Goal: Task Accomplishment & Management: Complete application form

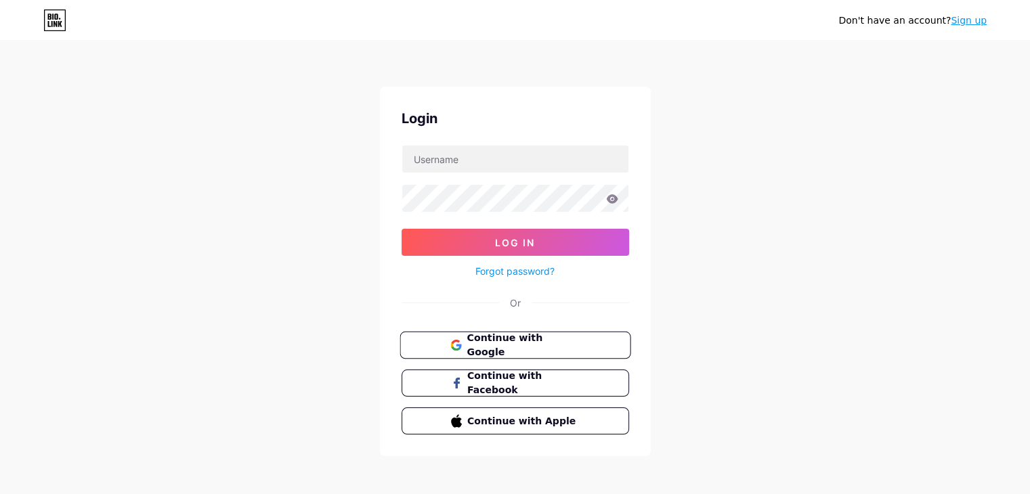
click at [543, 339] on span "Continue with Google" at bounding box center [522, 345] width 113 height 29
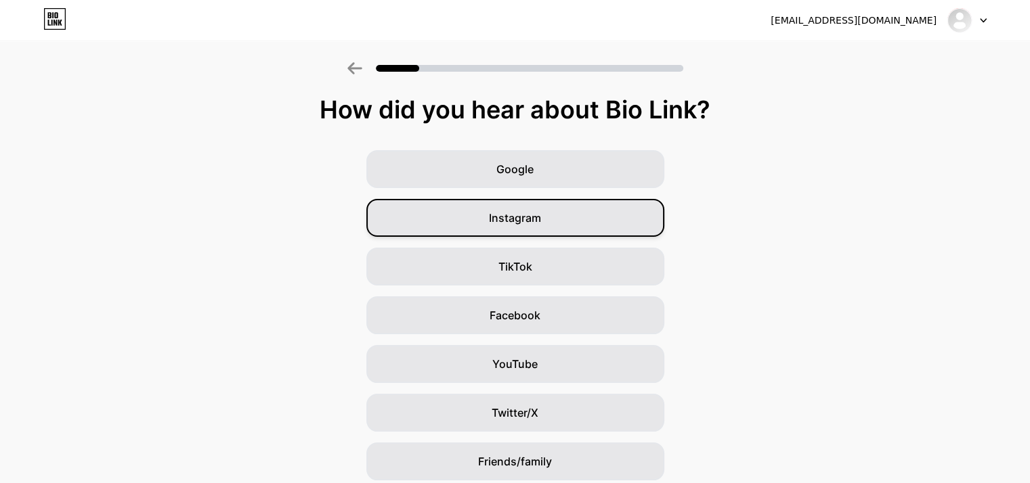
scroll to position [100, 0]
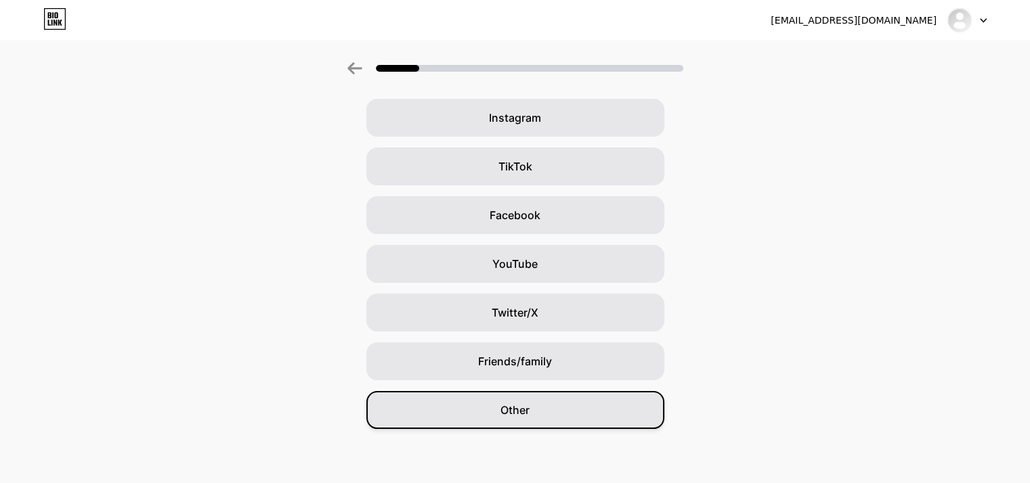
click at [542, 418] on div "Other" at bounding box center [515, 410] width 298 height 38
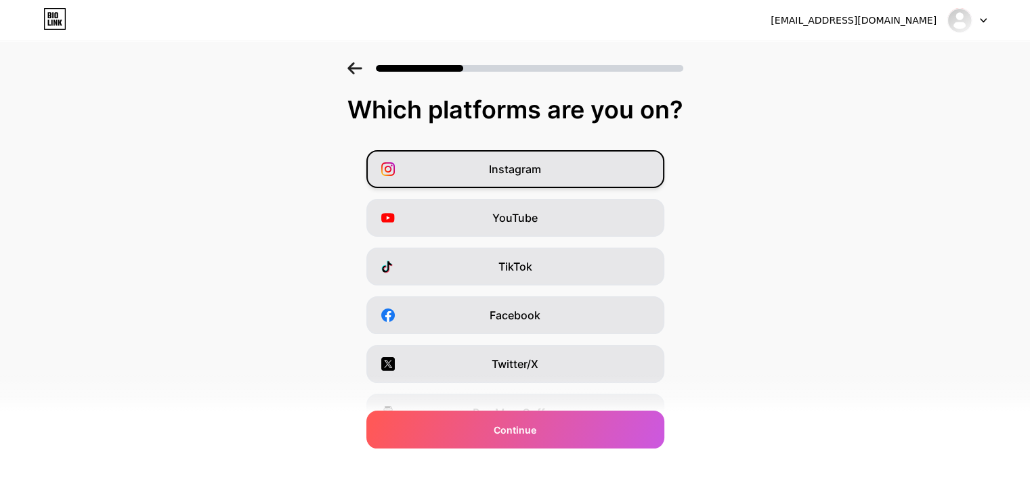
click at [627, 167] on div "Instagram" at bounding box center [515, 169] width 298 height 38
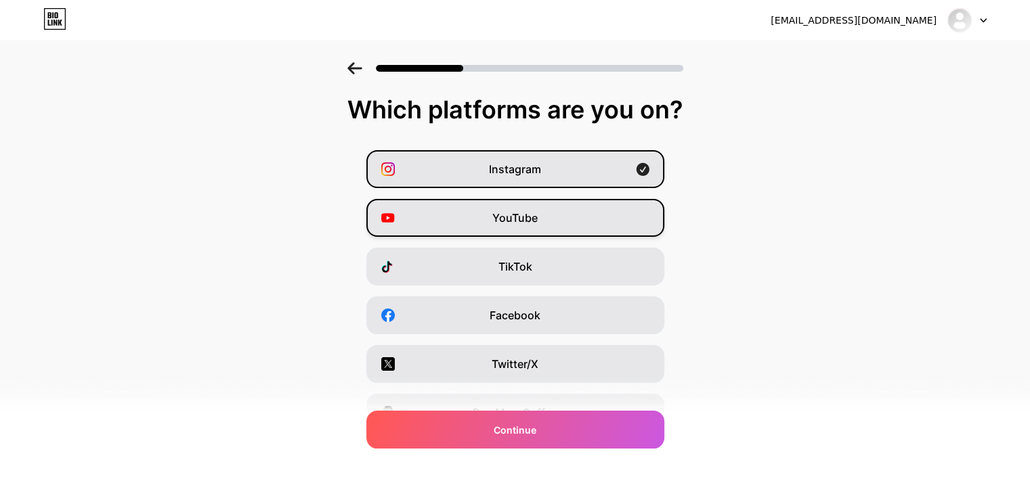
click at [627, 208] on div "YouTube" at bounding box center [515, 218] width 298 height 38
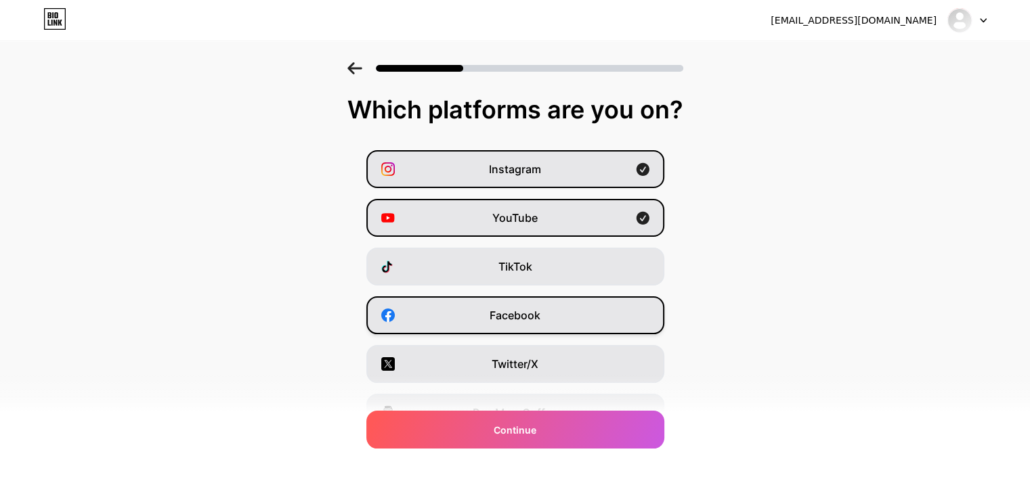
click at [612, 312] on div "Facebook" at bounding box center [515, 316] width 298 height 38
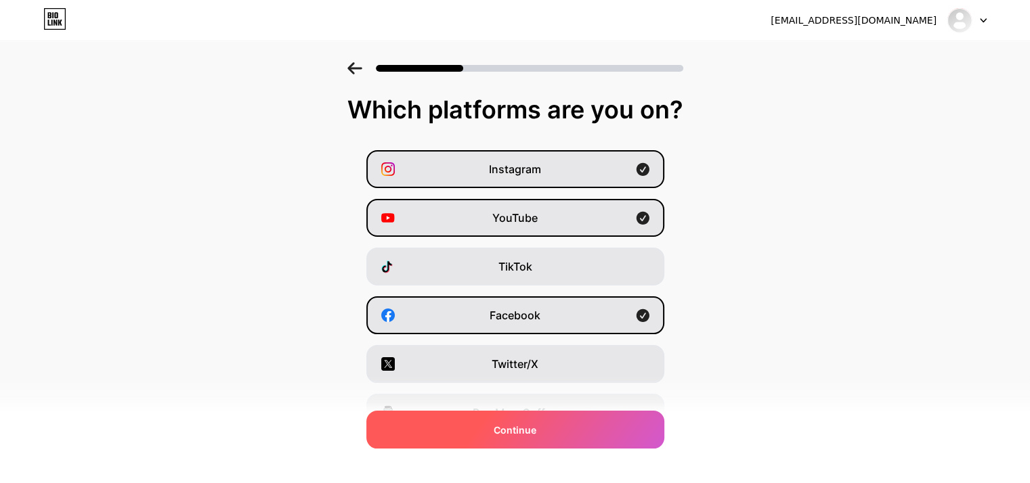
click at [593, 429] on div "Continue" at bounding box center [515, 430] width 298 height 38
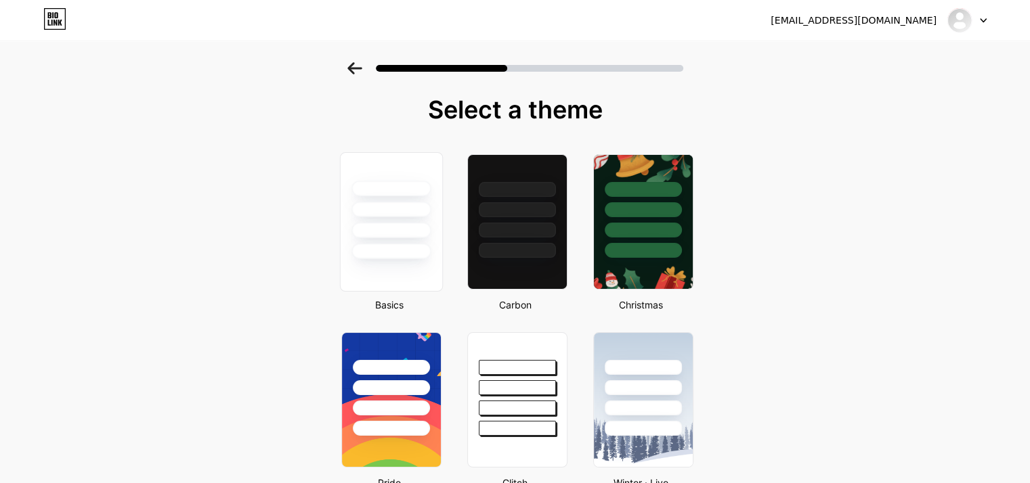
click at [396, 225] on div at bounding box center [390, 231] width 79 height 16
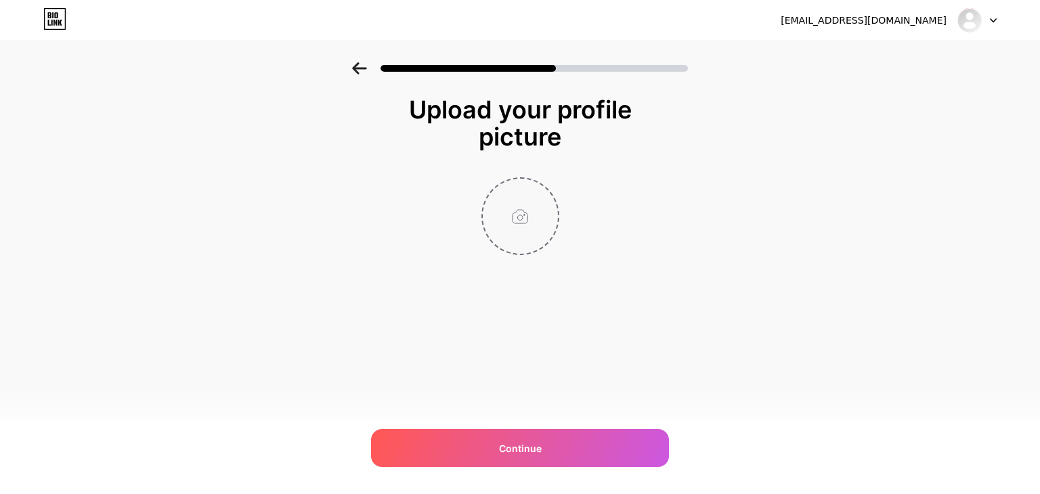
click at [496, 219] on input "file" at bounding box center [520, 216] width 75 height 75
type input "C:\fakepath\logo.webp"
click at [552, 188] on icon at bounding box center [550, 187] width 5 height 5
click at [518, 209] on input "file" at bounding box center [520, 216] width 75 height 75
type input "C:\fakepath\logo1.png"
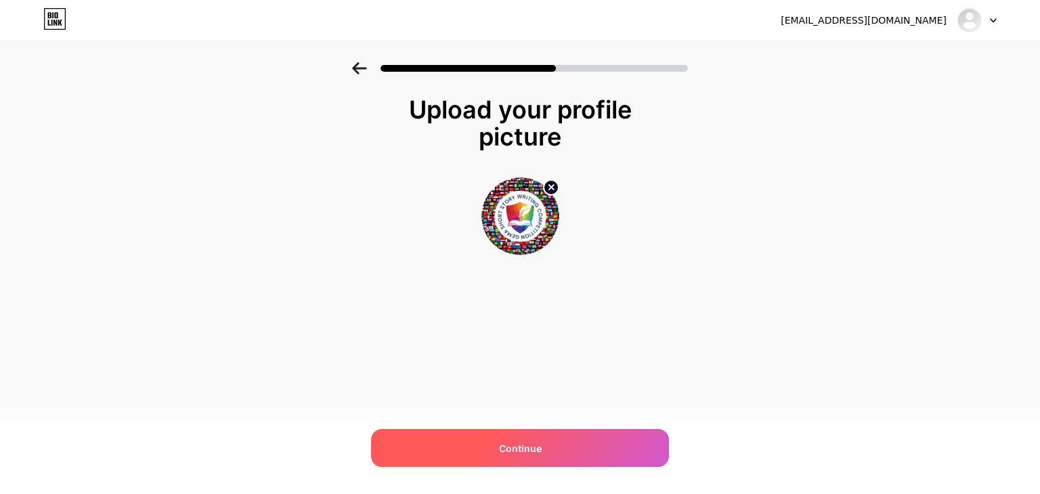
click at [536, 442] on span "Continue" at bounding box center [520, 448] width 43 height 14
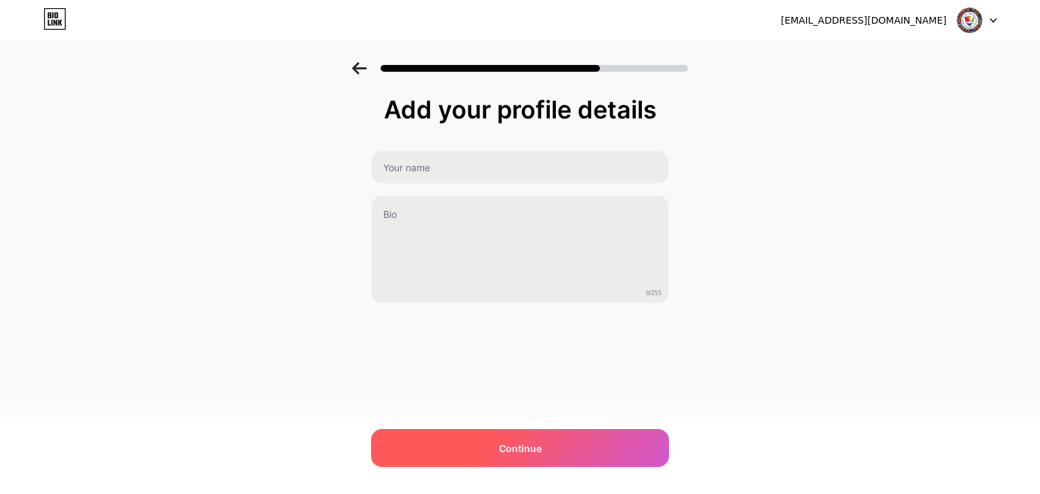
click at [542, 444] on div "Continue" at bounding box center [520, 448] width 298 height 38
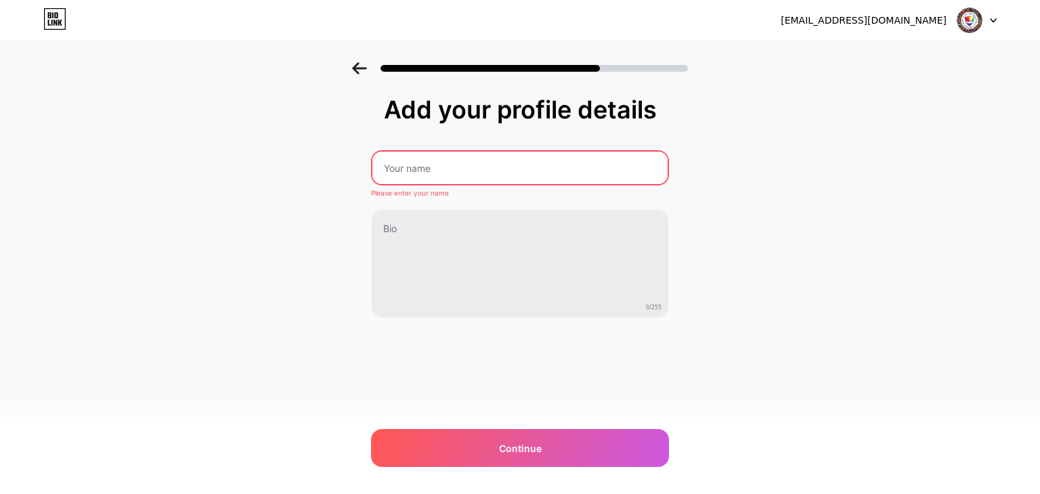
click at [512, 165] on input "text" at bounding box center [519, 168] width 295 height 32
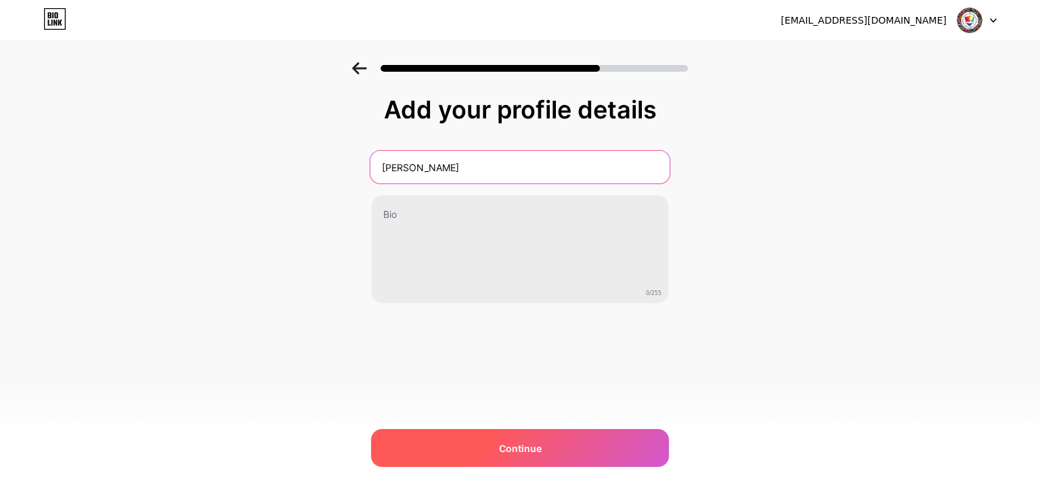
type input "GEMA"
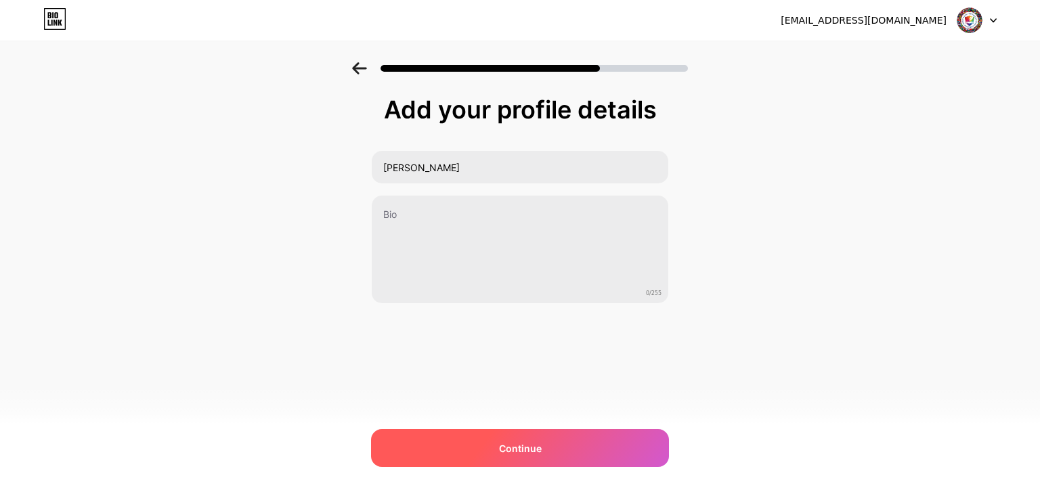
click at [497, 445] on div "Continue" at bounding box center [520, 448] width 298 height 38
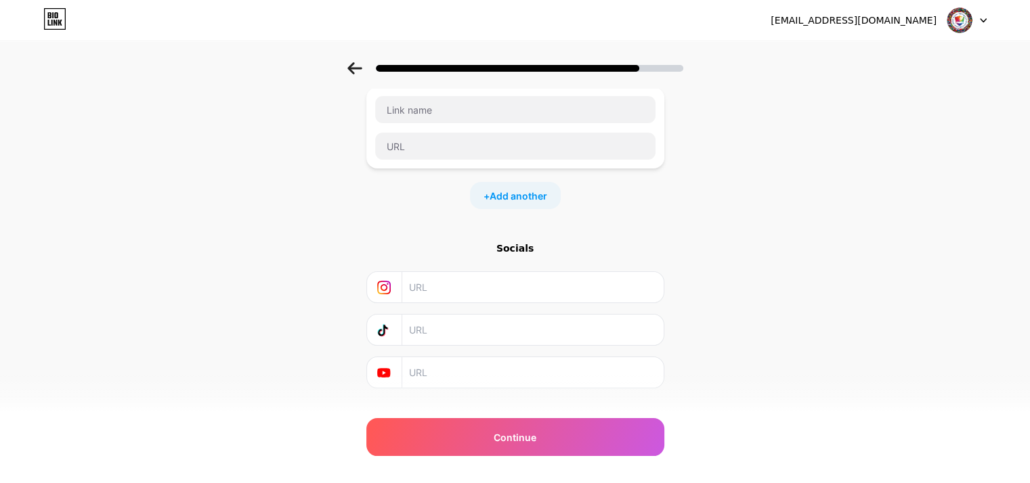
scroll to position [107, 0]
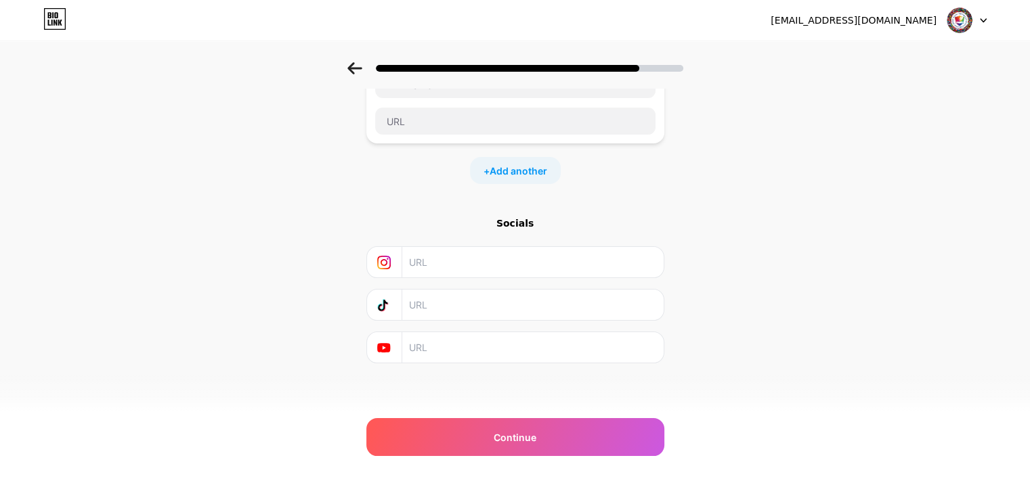
click at [489, 263] on input "text" at bounding box center [532, 262] width 246 height 30
paste input "https://instagram.com/gemavarsity"
type input "https://instagram.com/gemavarsity"
click at [459, 305] on input "text" at bounding box center [532, 305] width 246 height 30
drag, startPoint x: 523, startPoint y: 349, endPoint x: 520, endPoint y: 339, distance: 9.9
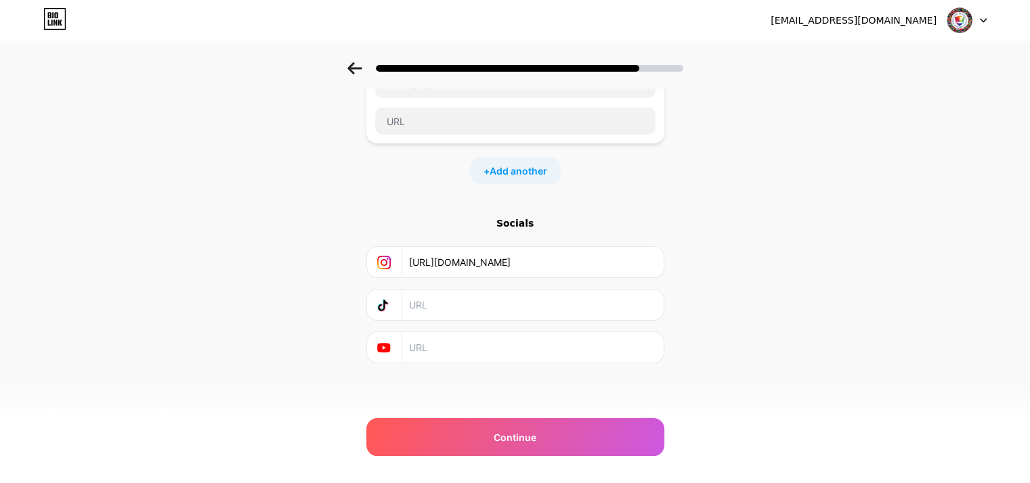
click at [521, 349] on input "text" at bounding box center [532, 347] width 246 height 30
paste input "https://www.youtube.com/@gema7853"
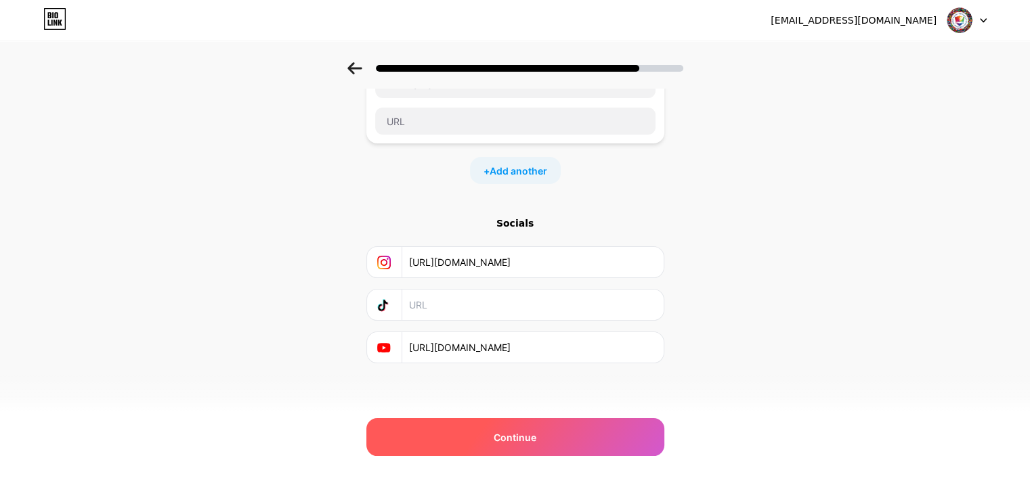
type input "https://www.youtube.com/@gema7853"
click at [510, 434] on span "Continue" at bounding box center [515, 438] width 43 height 14
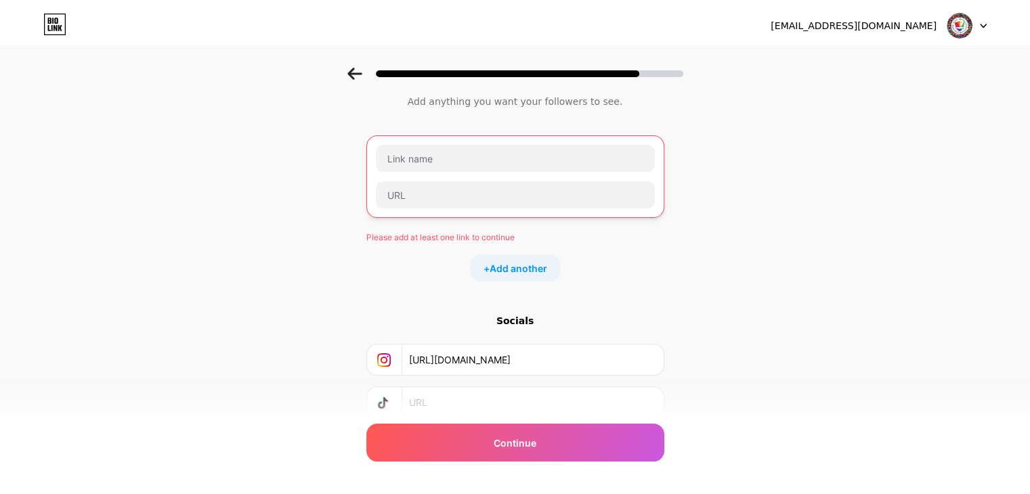
scroll to position [0, 0]
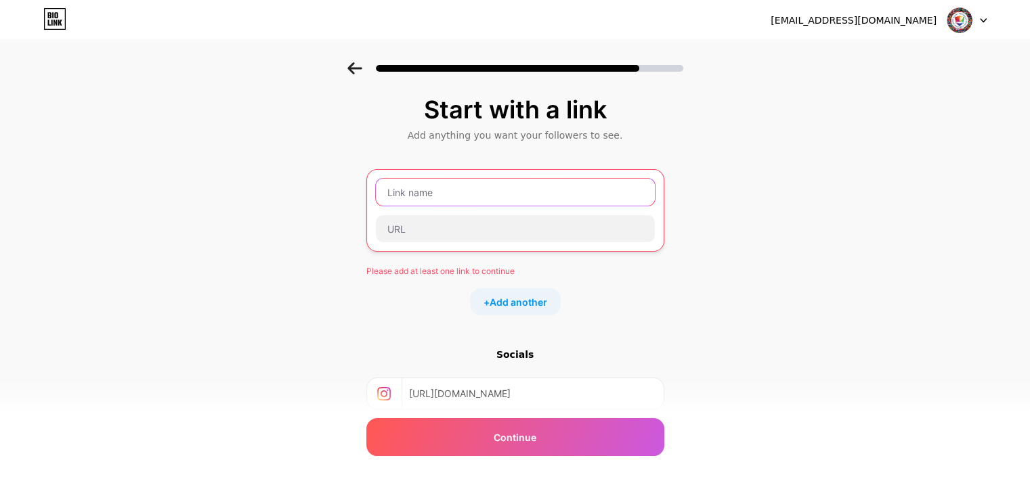
click at [466, 200] on input "text" at bounding box center [515, 192] width 279 height 27
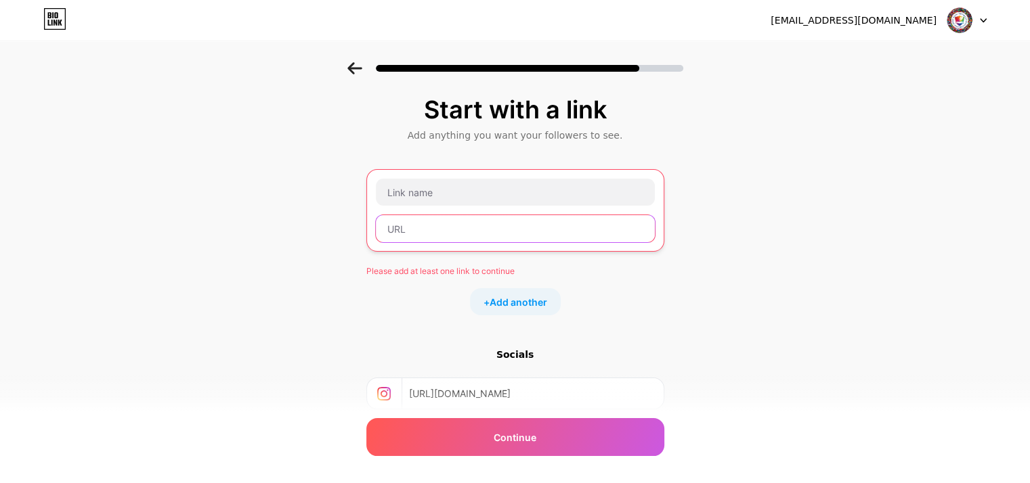
click at [433, 229] on input "text" at bounding box center [515, 228] width 279 height 27
paste input "https://storywriting.in/"
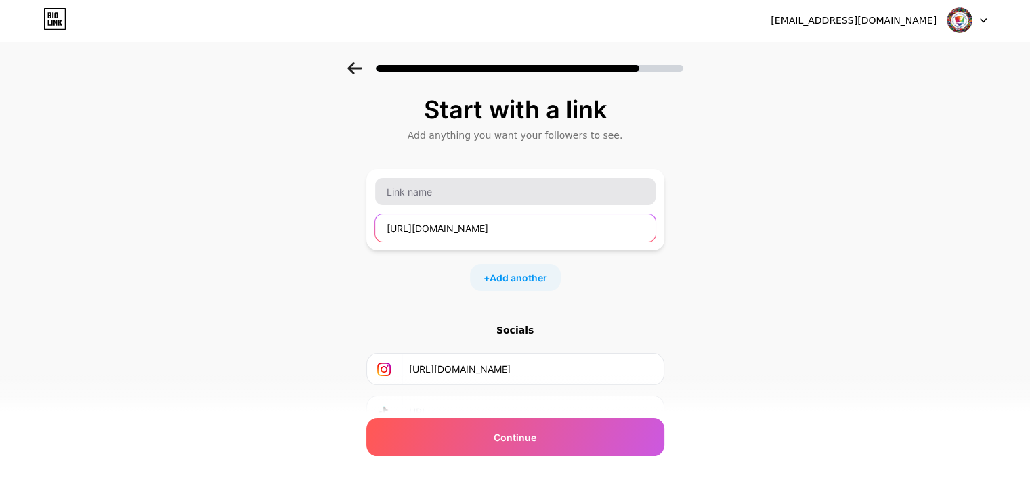
type input "https://storywriting.in/"
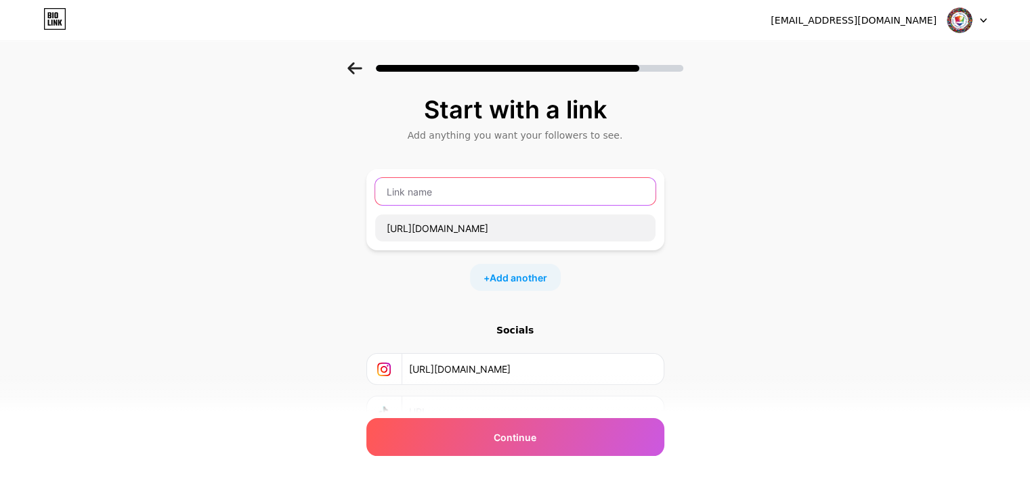
click at [427, 194] on input "text" at bounding box center [515, 191] width 280 height 27
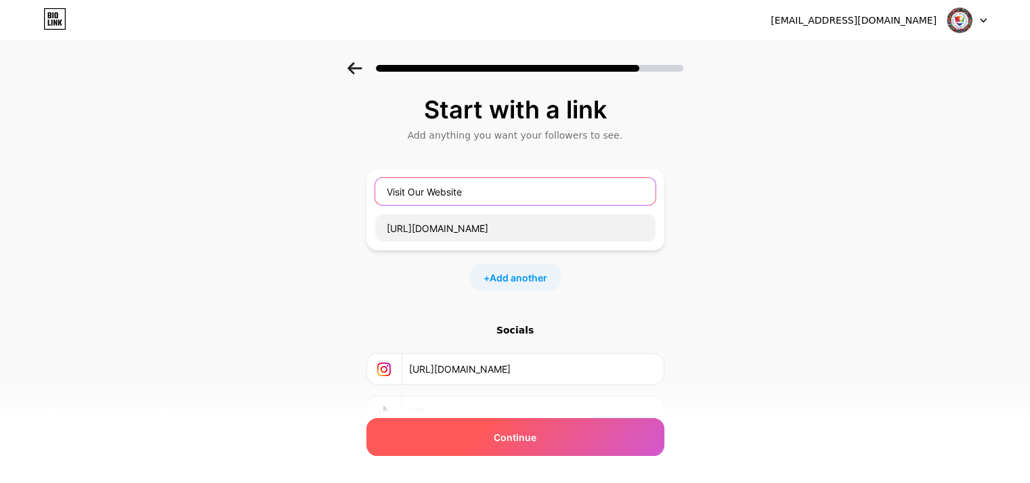
type input "Visit Our Website"
click at [522, 431] on span "Continue" at bounding box center [515, 438] width 43 height 14
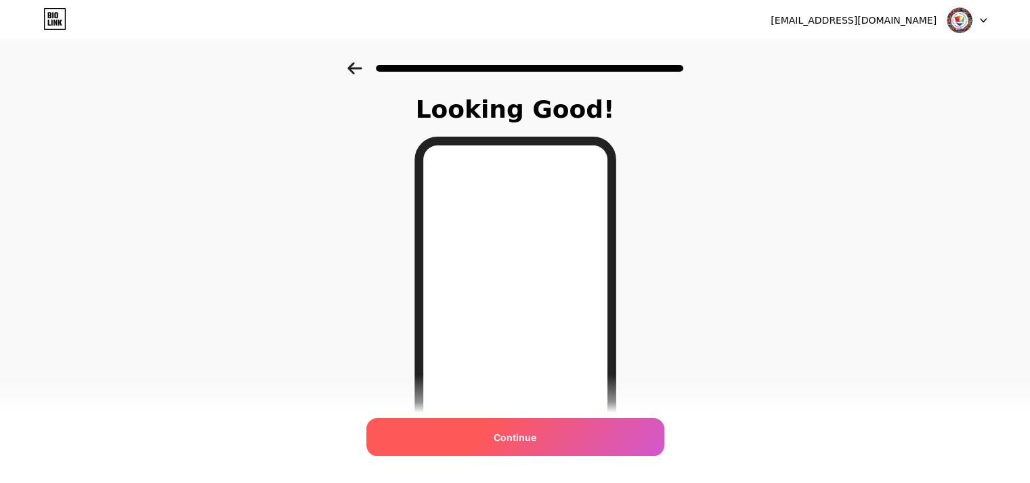
click at [580, 446] on div "Continue" at bounding box center [515, 437] width 298 height 38
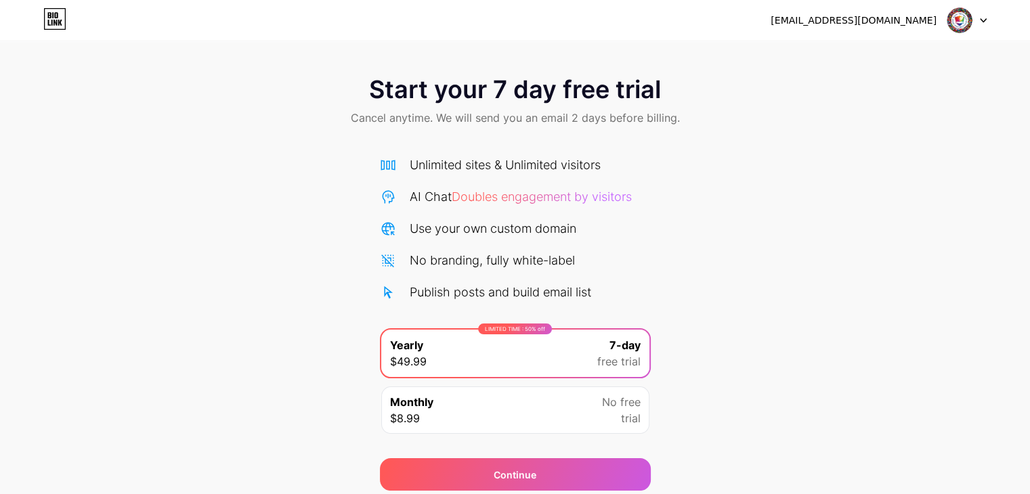
scroll to position [50, 0]
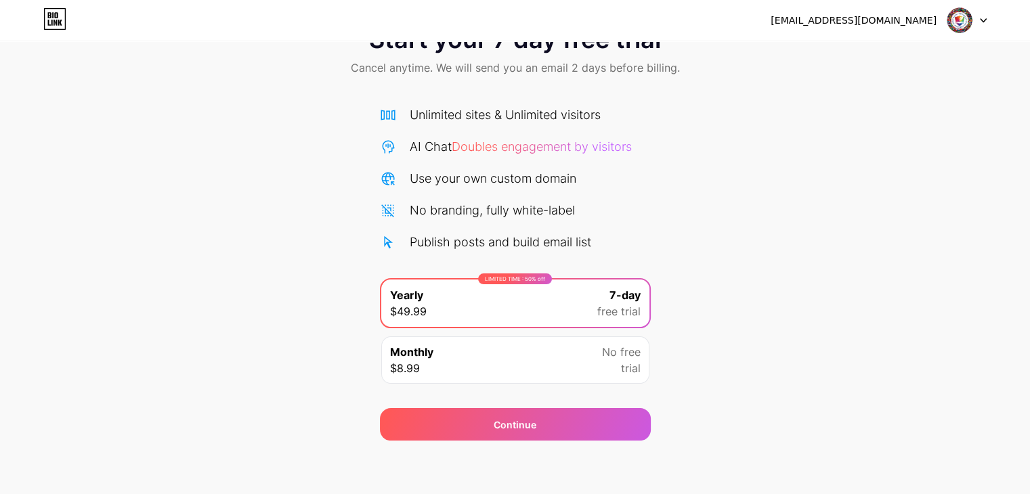
click at [756, 315] on div "Start your 7 day free trial Cancel anytime. We will send you an email 2 days be…" at bounding box center [515, 226] width 1030 height 429
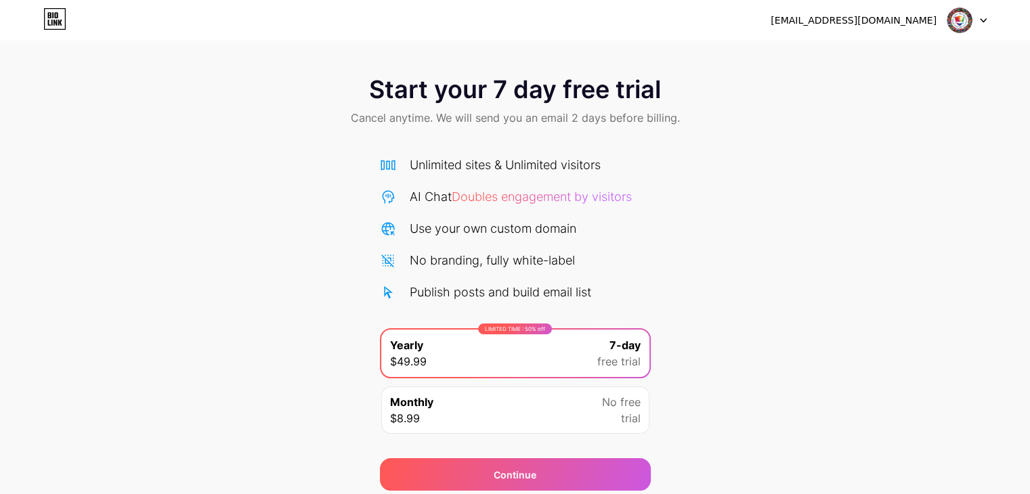
click at [976, 18] on div at bounding box center [966, 20] width 39 height 24
click at [47, 19] on icon at bounding box center [54, 19] width 23 height 22
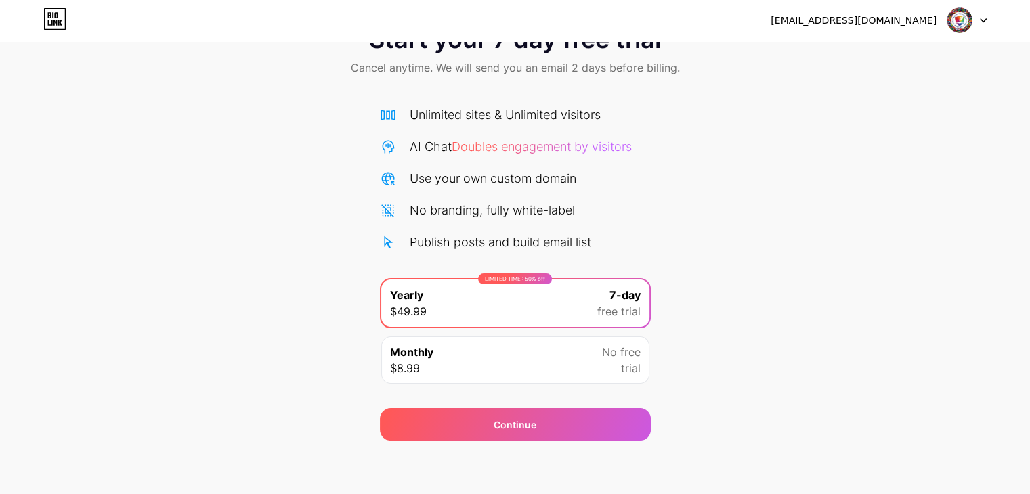
click at [47, 12] on icon at bounding box center [54, 19] width 23 height 22
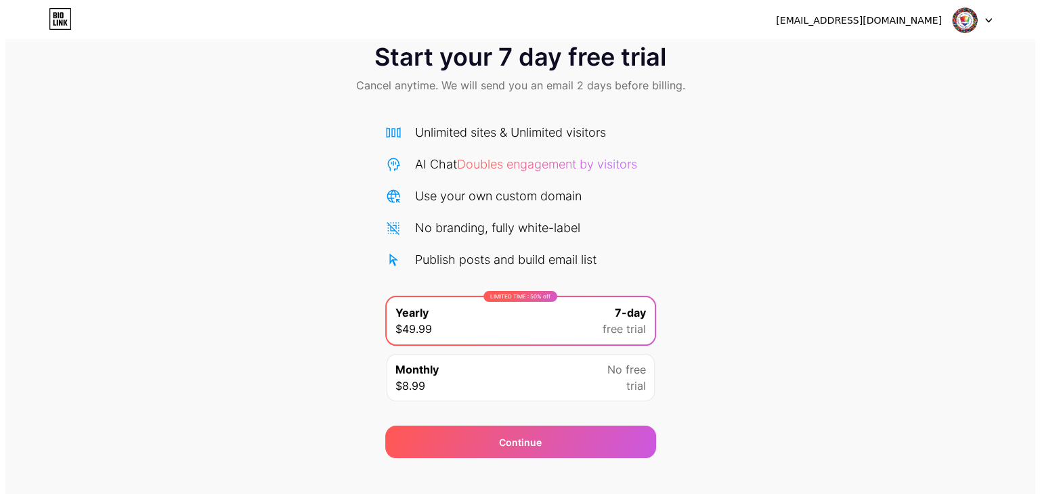
scroll to position [50, 0]
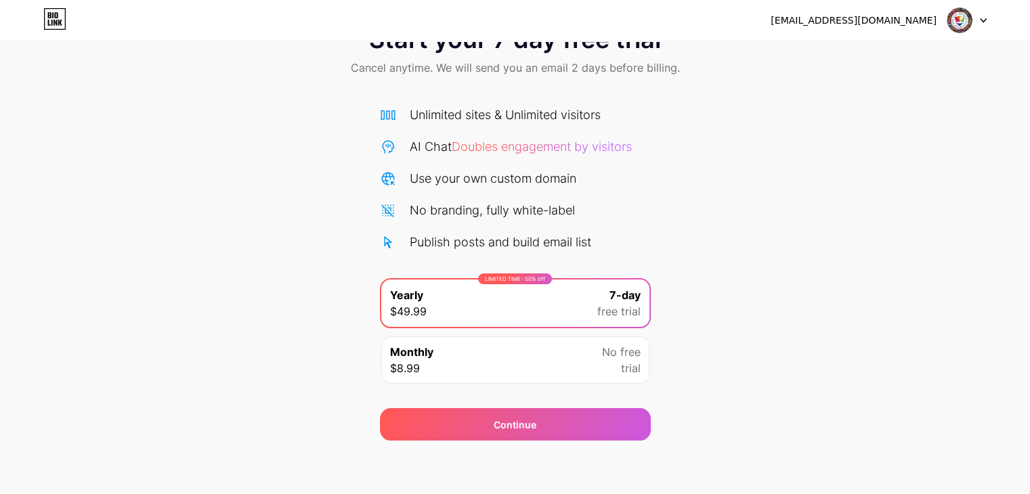
click at [546, 353] on div "Monthly $8.99 No free trial" at bounding box center [515, 359] width 268 height 47
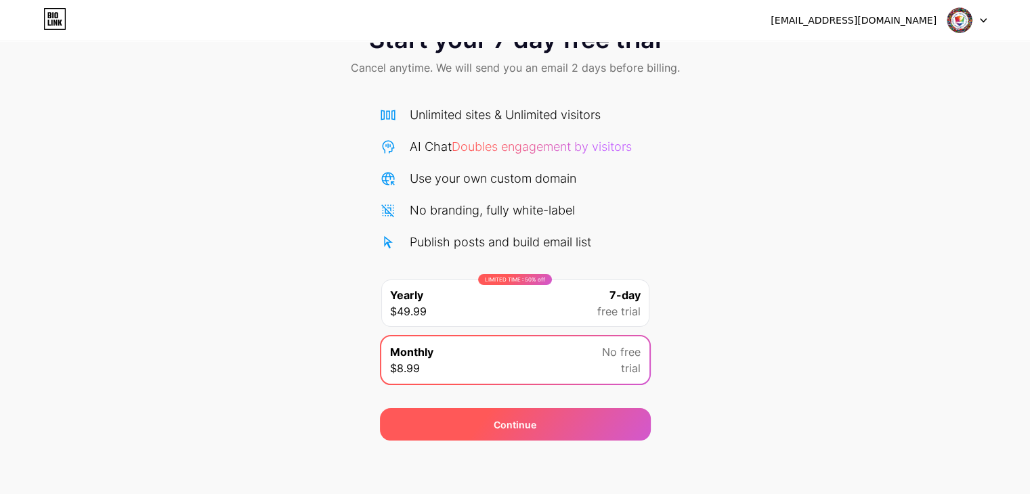
click at [589, 422] on div "Continue" at bounding box center [515, 424] width 271 height 32
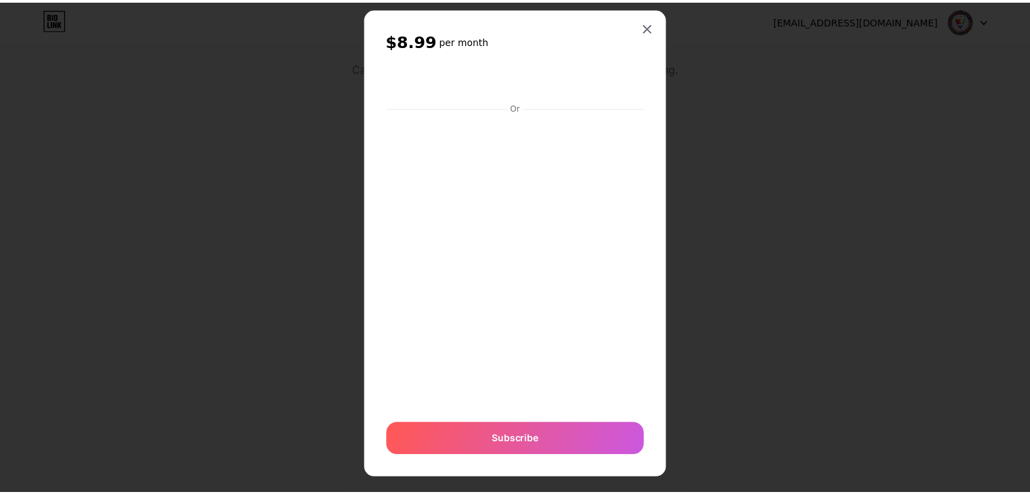
scroll to position [36, 0]
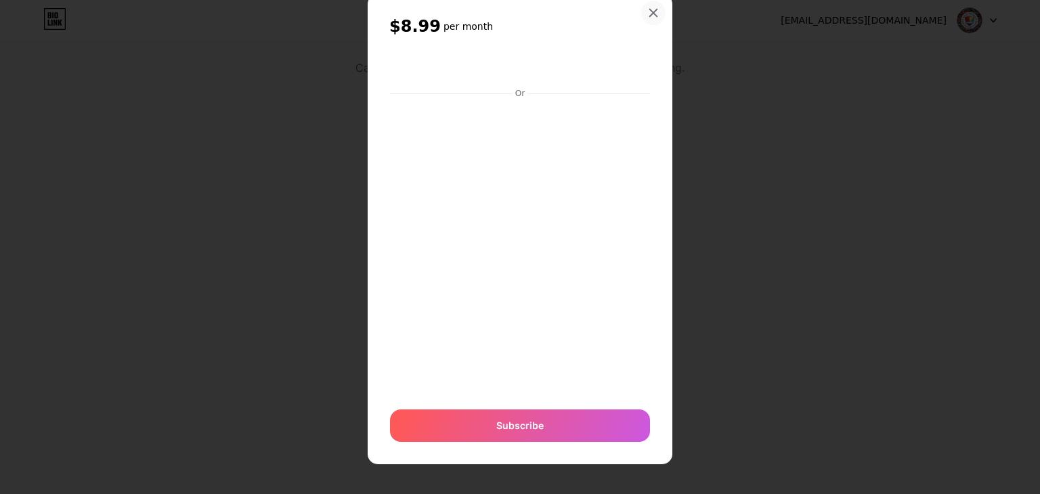
click at [648, 14] on icon at bounding box center [653, 12] width 11 height 11
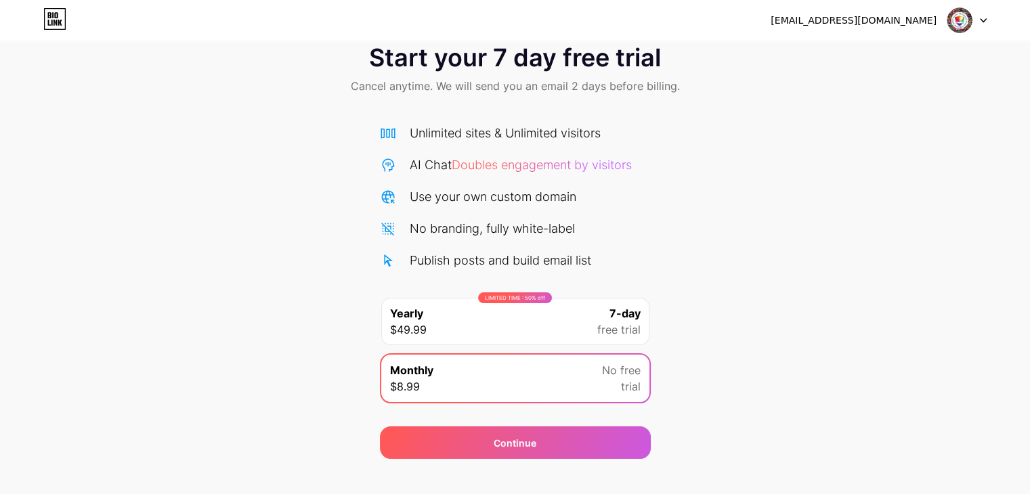
scroll to position [0, 0]
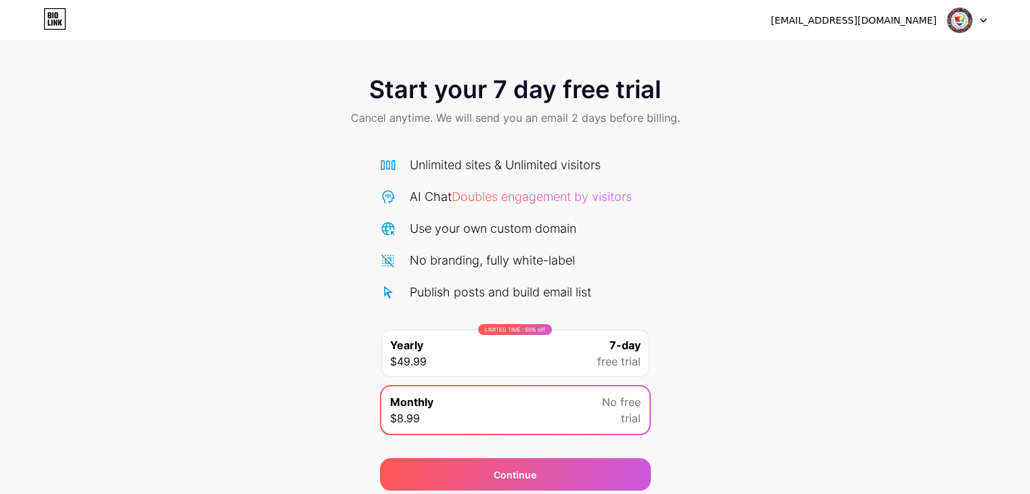
click at [978, 22] on div at bounding box center [966, 20] width 39 height 24
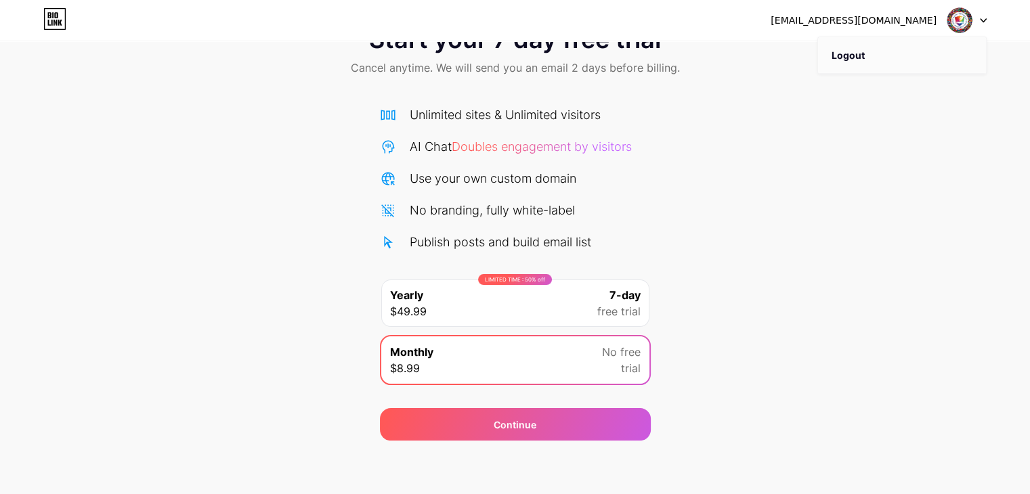
click at [875, 63] on li "Logout" at bounding box center [902, 55] width 168 height 37
click at [854, 58] on li "Logout" at bounding box center [902, 55] width 168 height 37
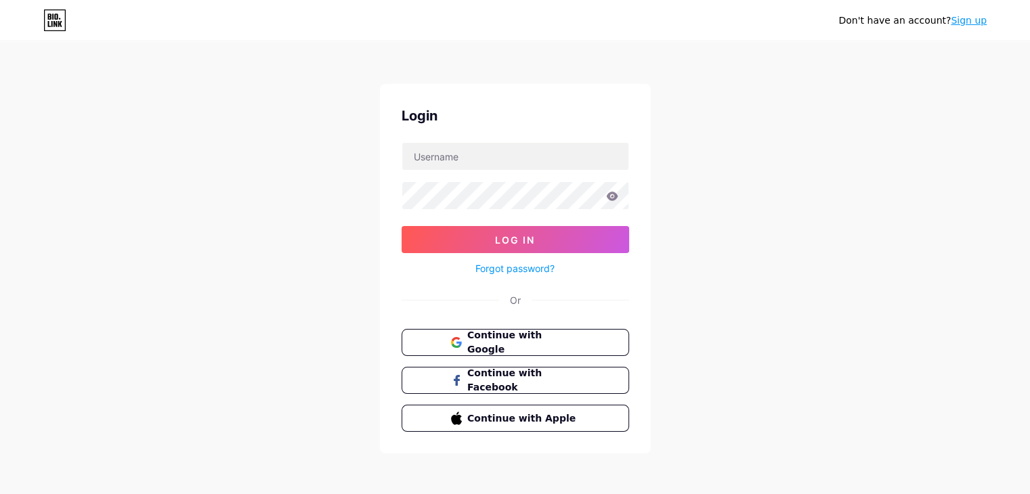
scroll to position [3, 0]
click at [561, 340] on span "Continue with Google" at bounding box center [522, 342] width 113 height 29
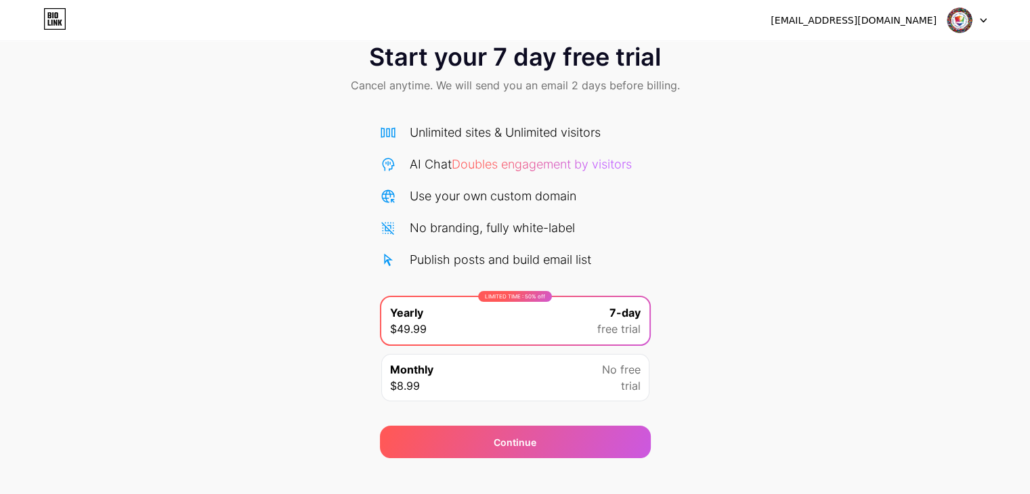
scroll to position [50, 0]
